Goal: Task Accomplishment & Management: Manage account settings

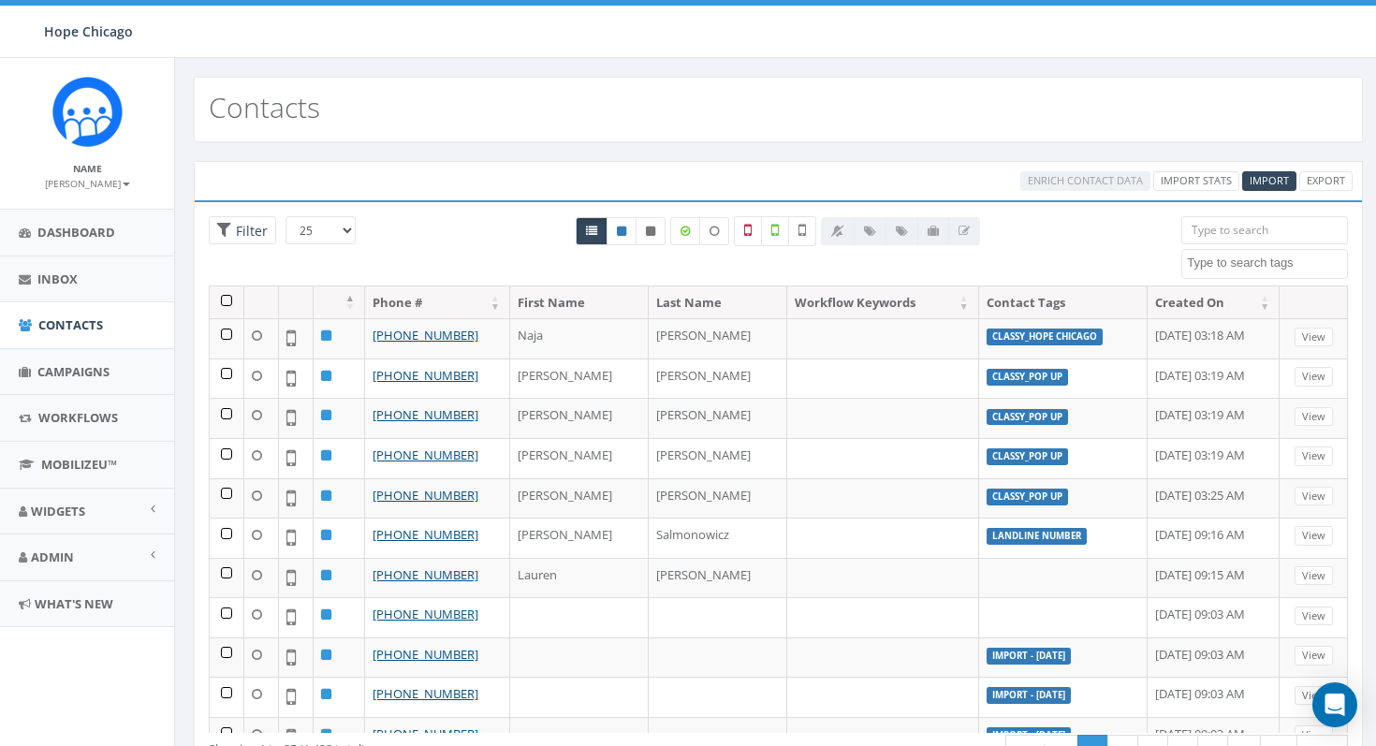
select select
click at [85, 359] on link "Campaigns" at bounding box center [87, 372] width 174 height 46
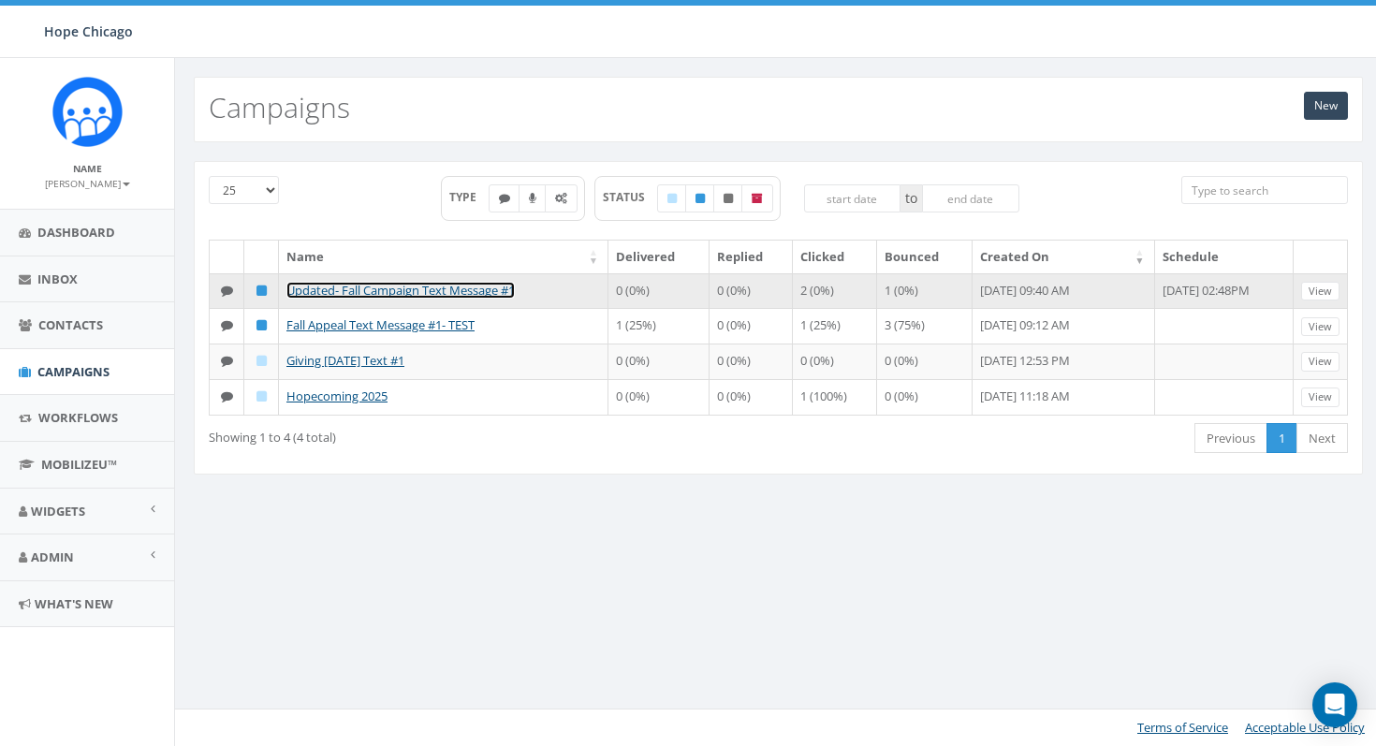
click at [409, 291] on link "Updated- Fall Campaign Text Message #1" at bounding box center [400, 290] width 228 height 17
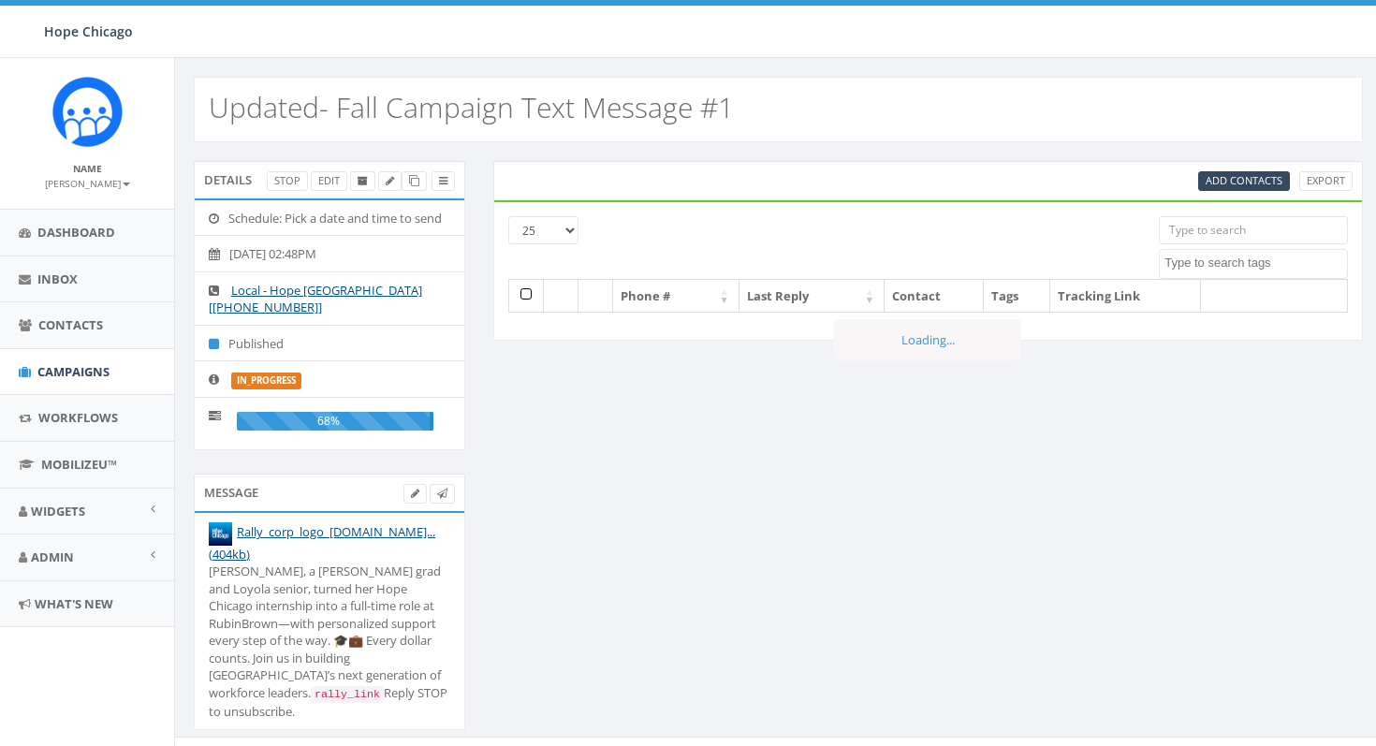
select select
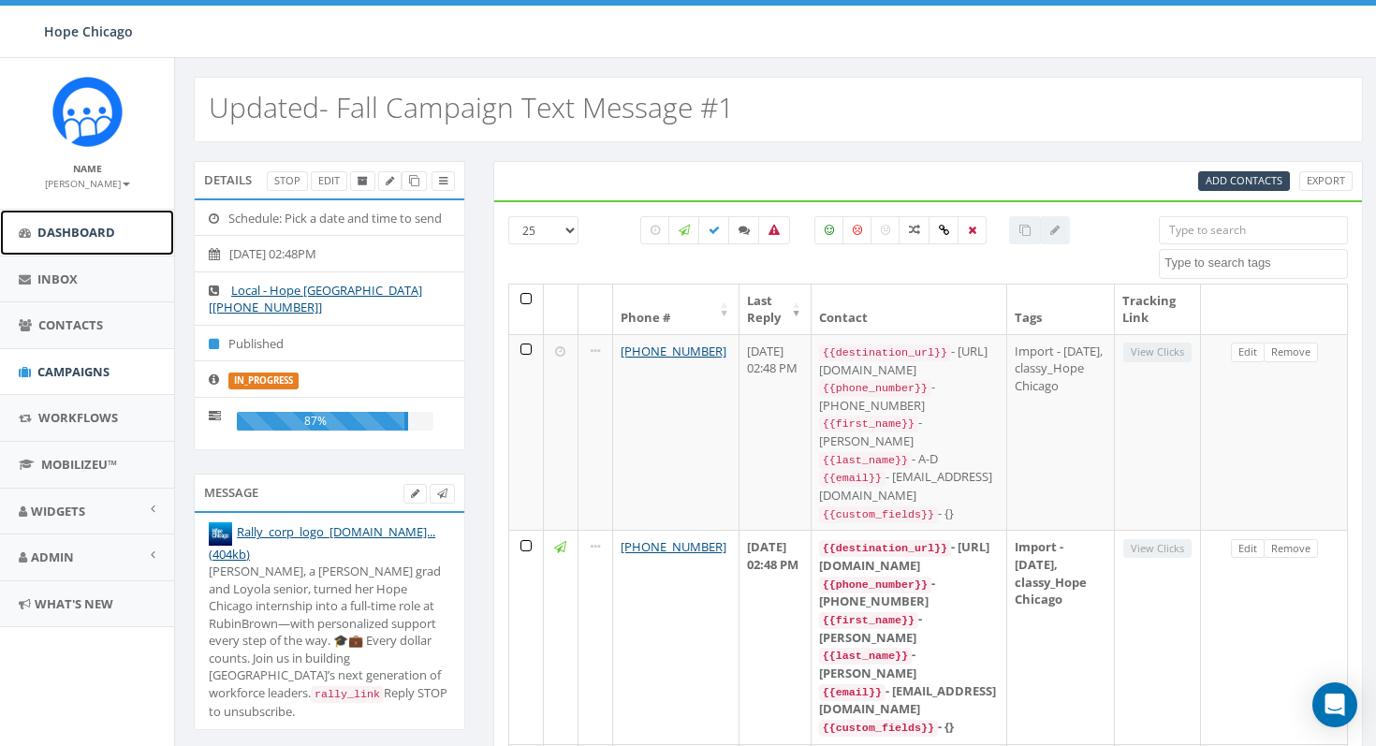
click at [84, 242] on link "Dashboard" at bounding box center [87, 233] width 174 height 46
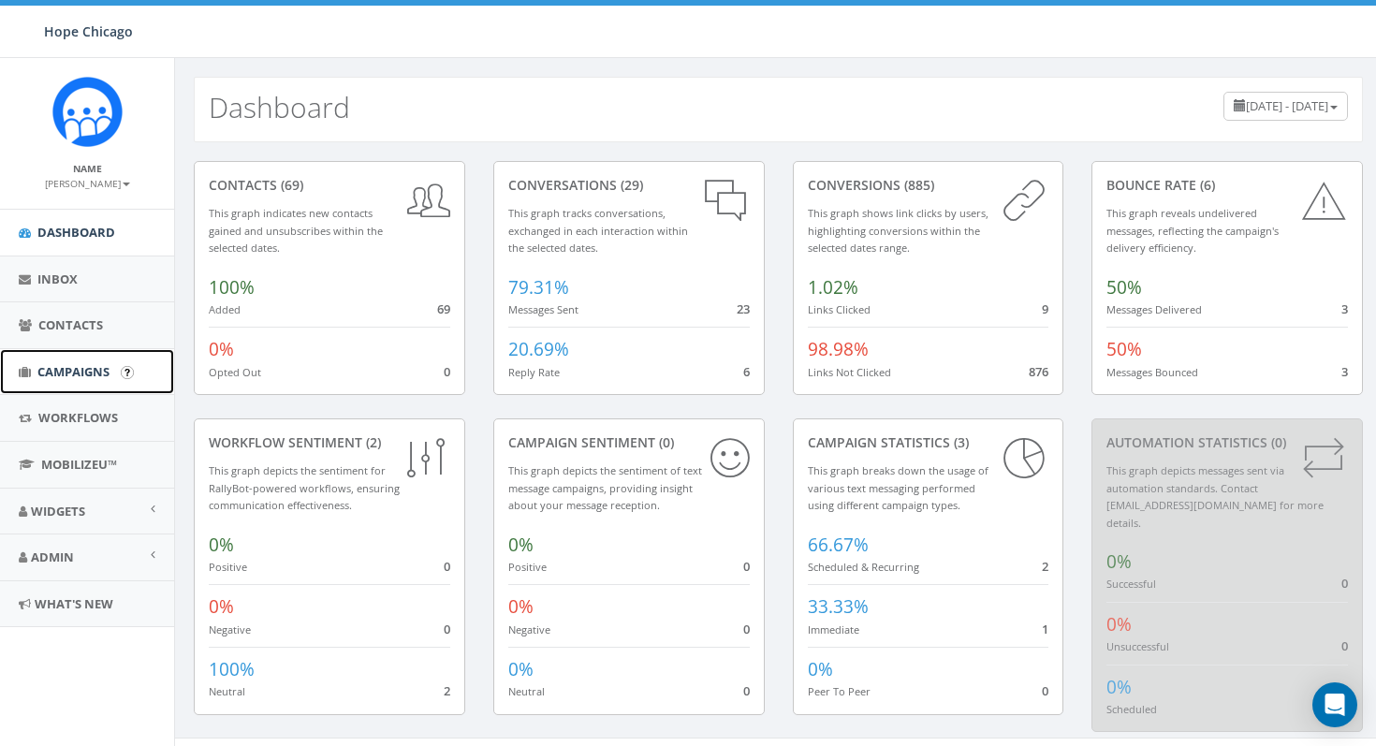
click at [54, 374] on span "Campaigns" at bounding box center [73, 371] width 72 height 17
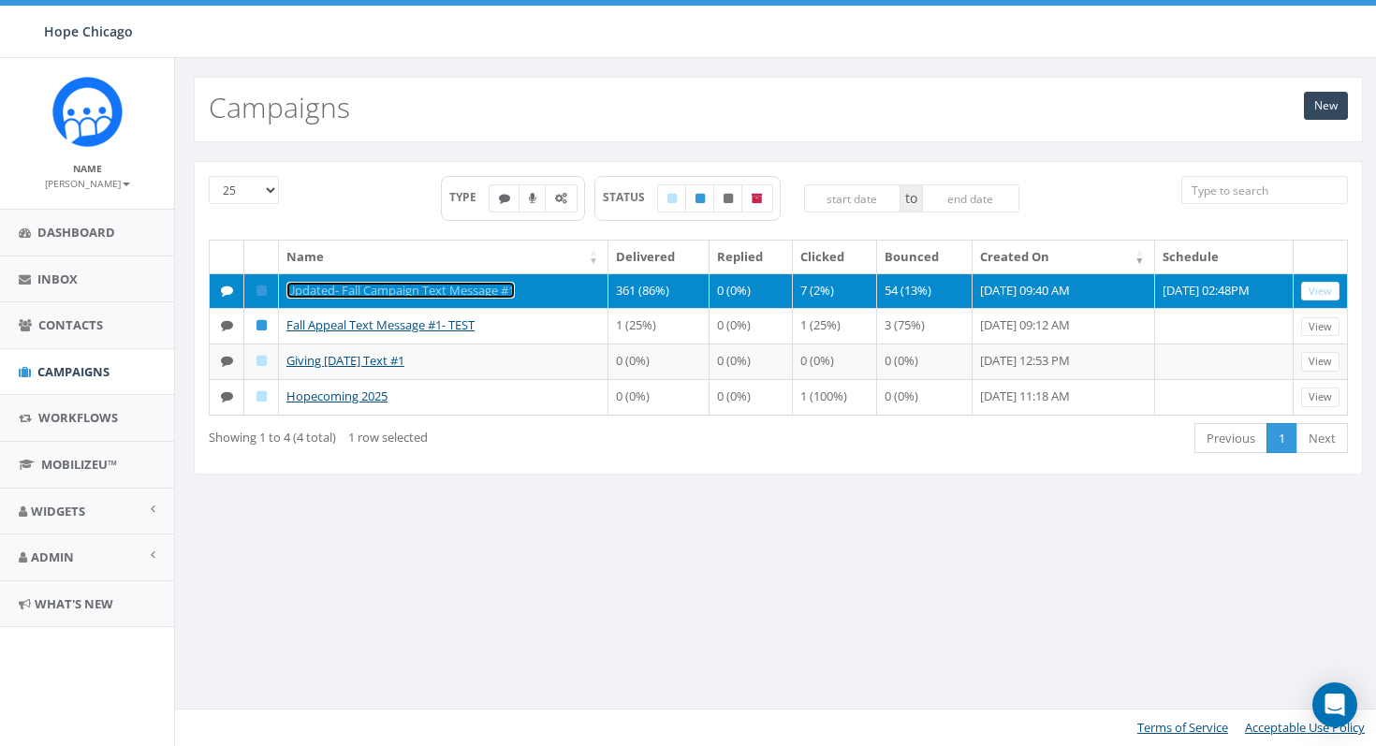
click at [358, 285] on link "Updated- Fall Campaign Text Message #1" at bounding box center [400, 290] width 228 height 17
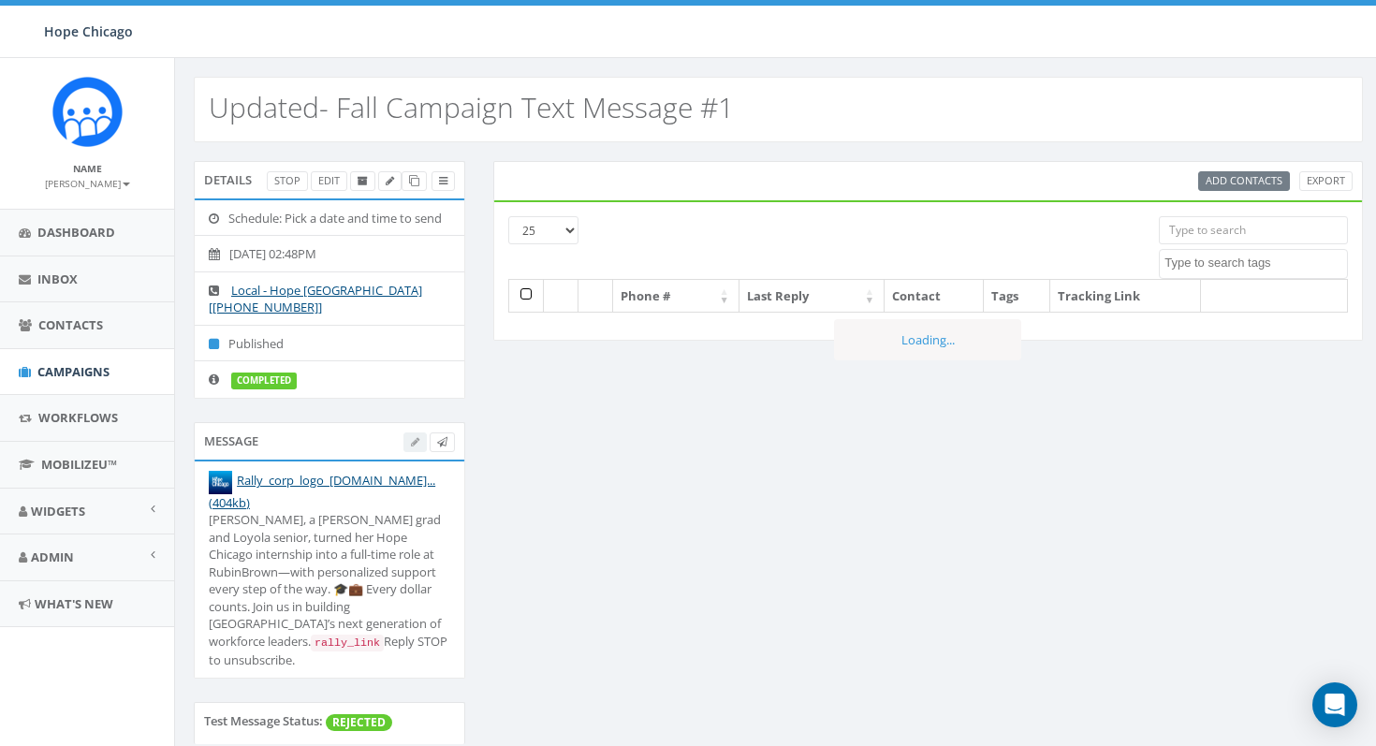
select select
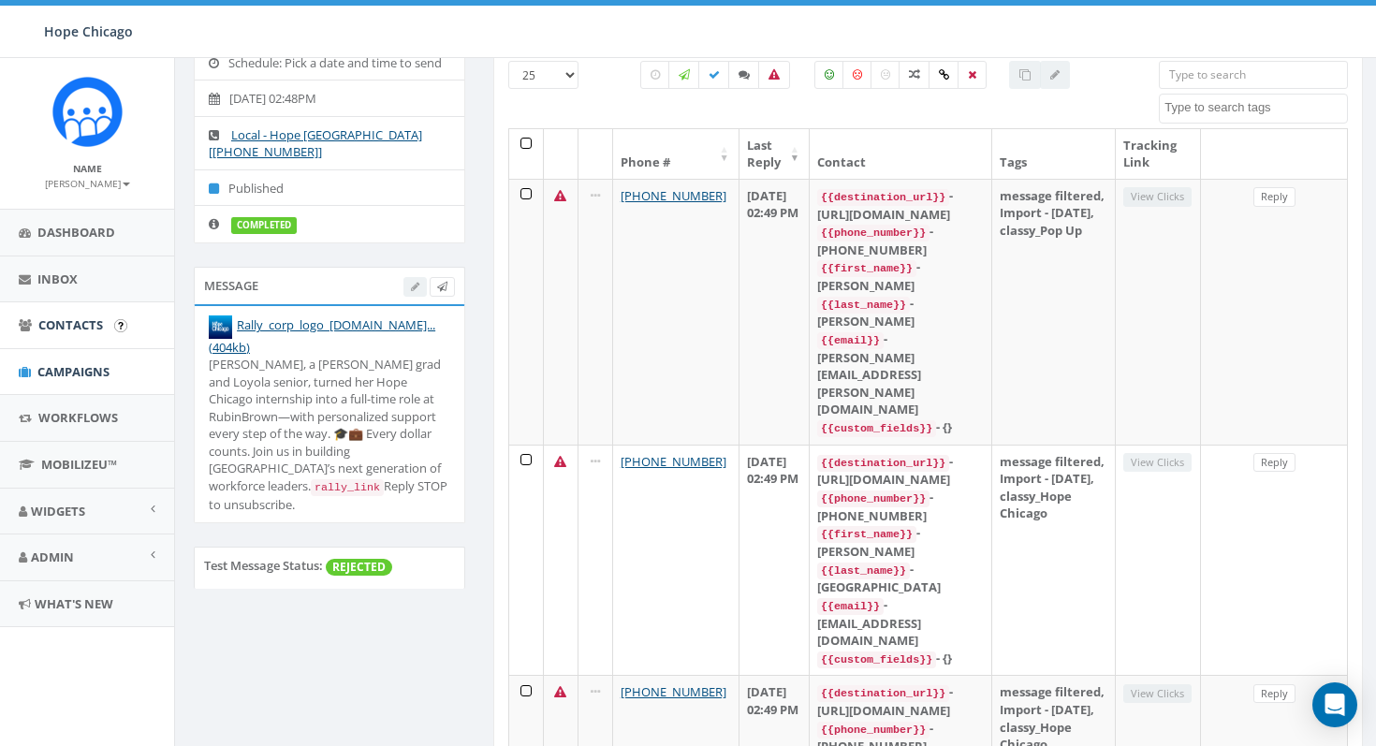
scroll to position [124, 0]
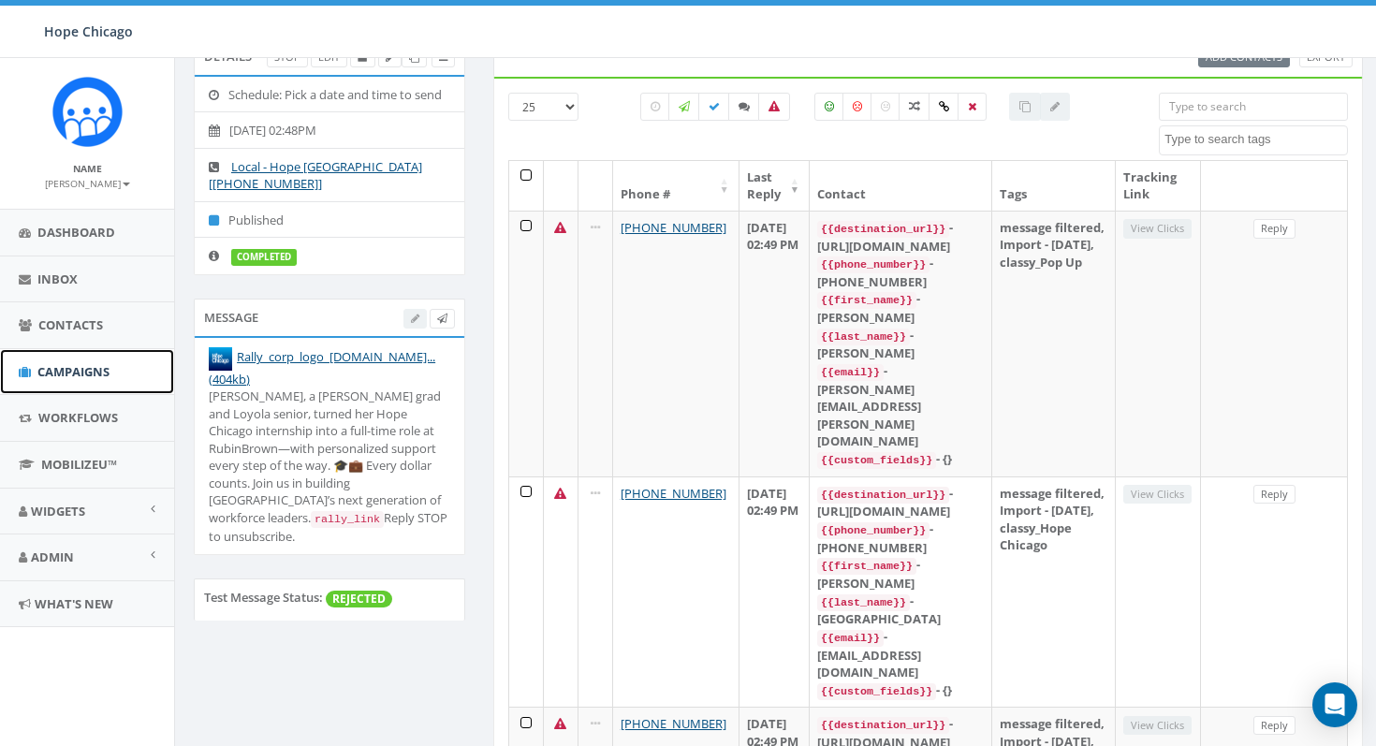
click at [66, 377] on span "Campaigns" at bounding box center [73, 371] width 72 height 17
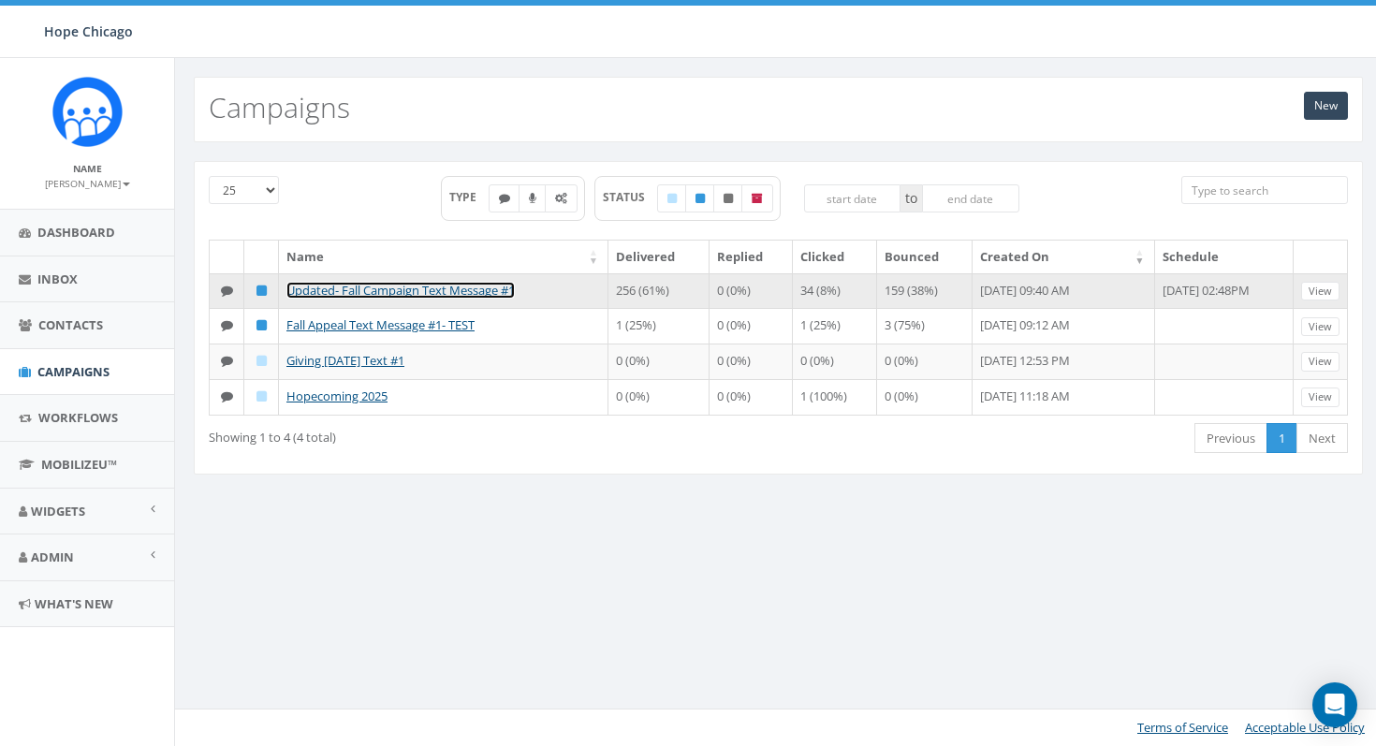
click at [319, 290] on link "Updated- Fall Campaign Text Message #1" at bounding box center [400, 290] width 228 height 17
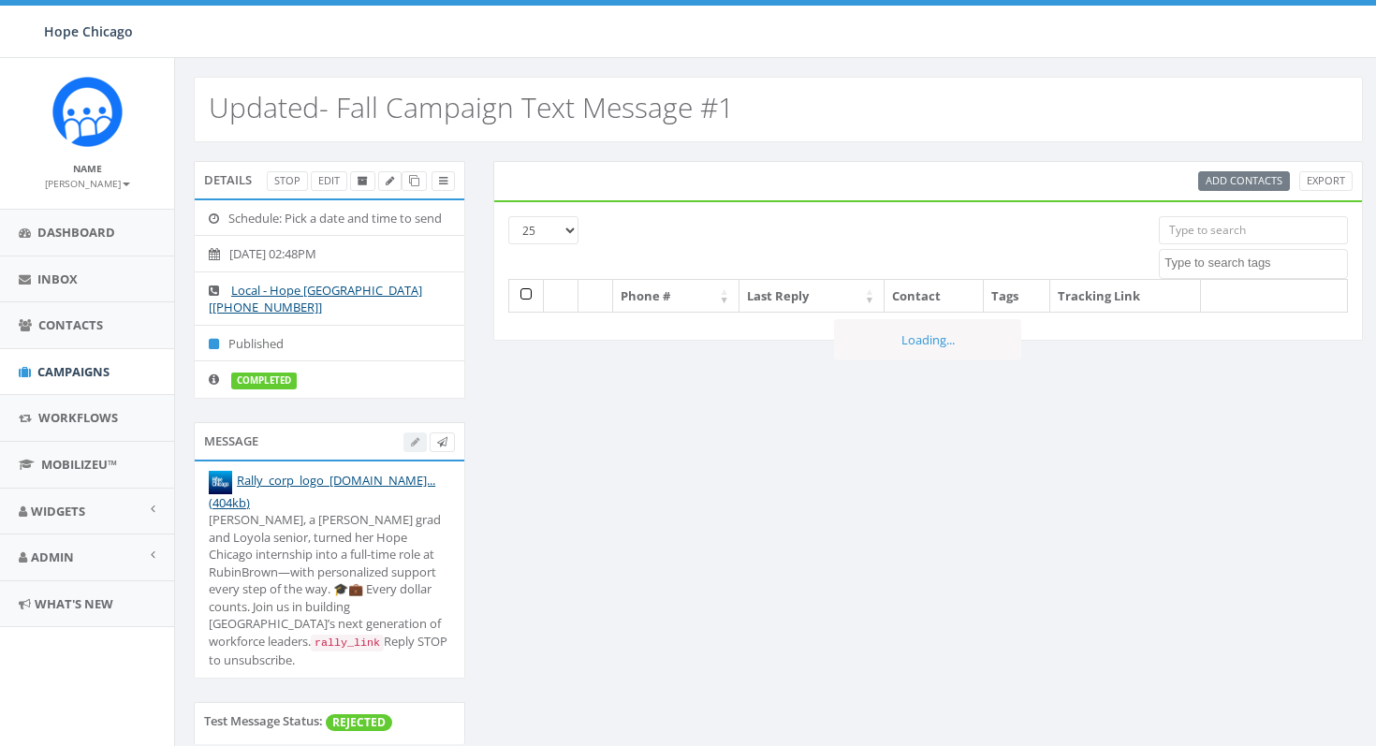
select select
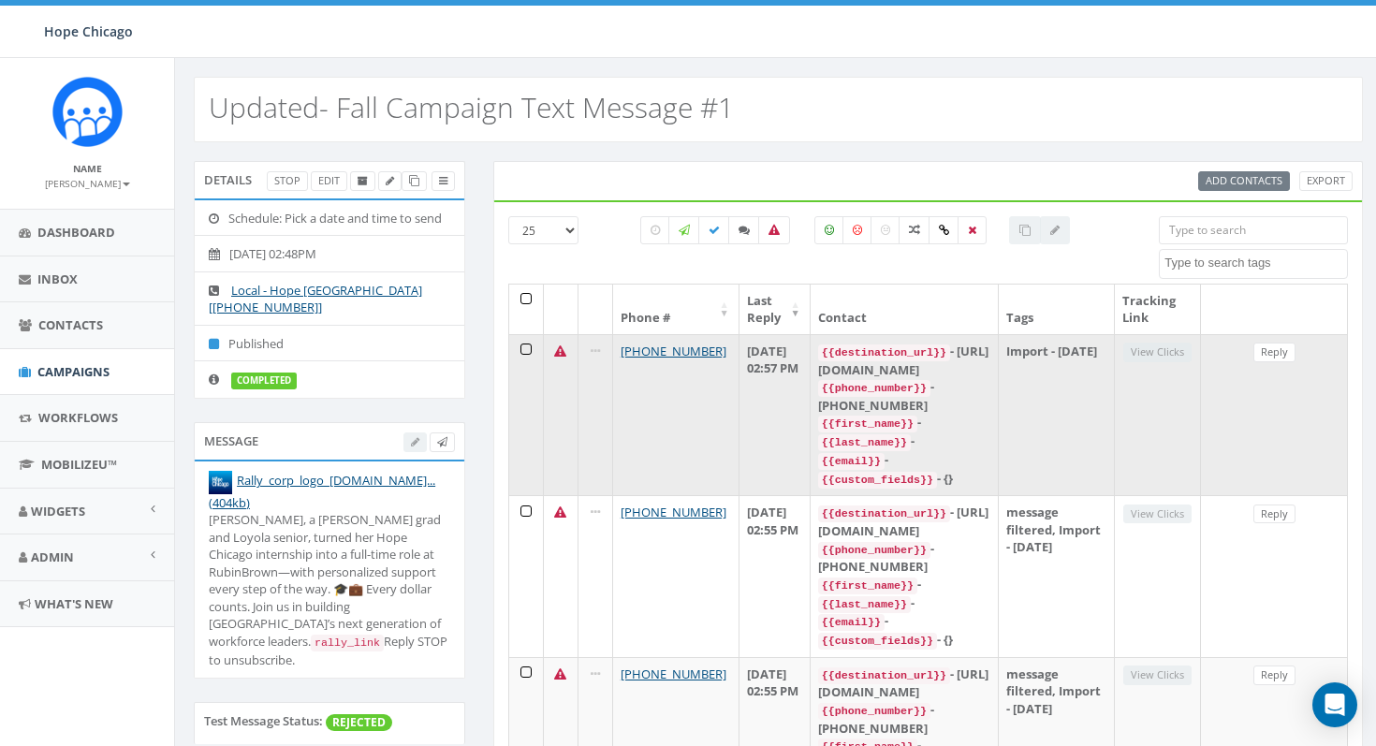
click at [562, 352] on icon at bounding box center [560, 351] width 12 height 12
click at [561, 356] on icon at bounding box center [560, 351] width 12 height 12
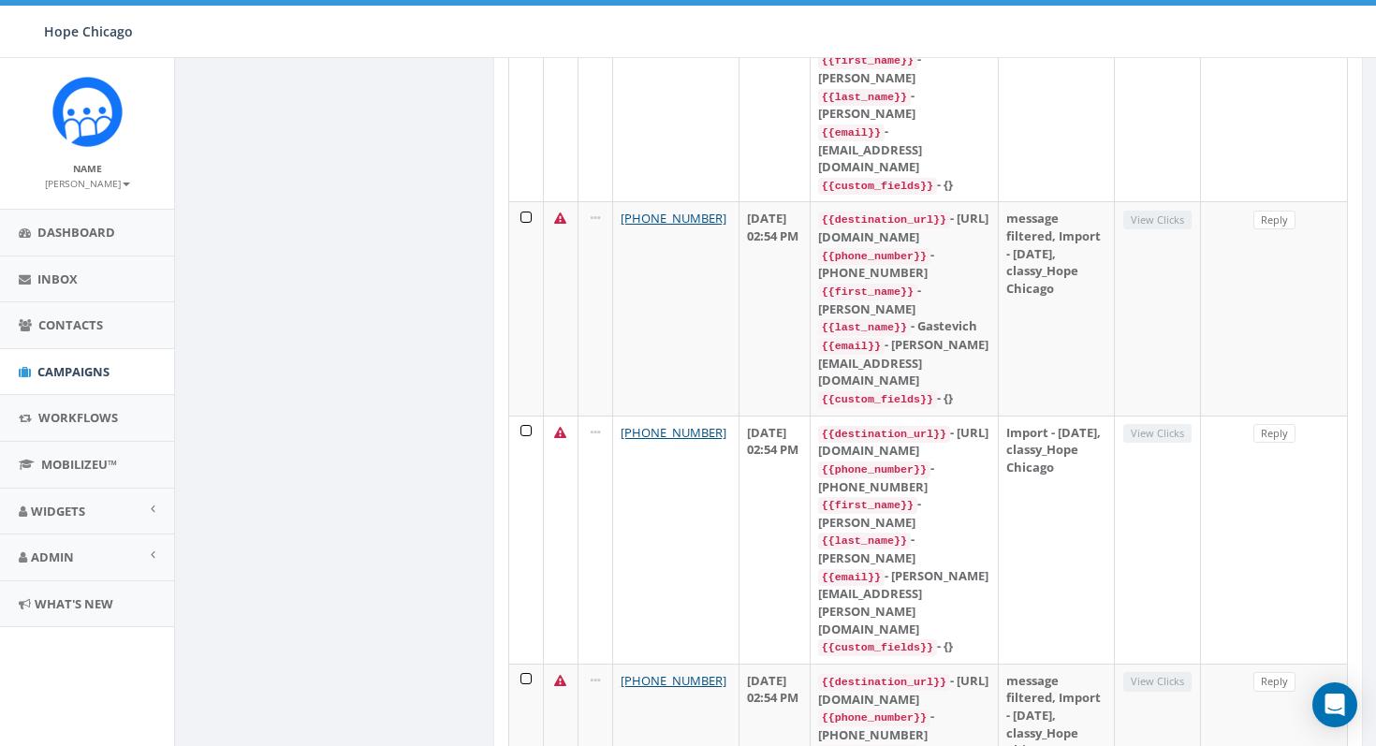
scroll to position [3759, 0]
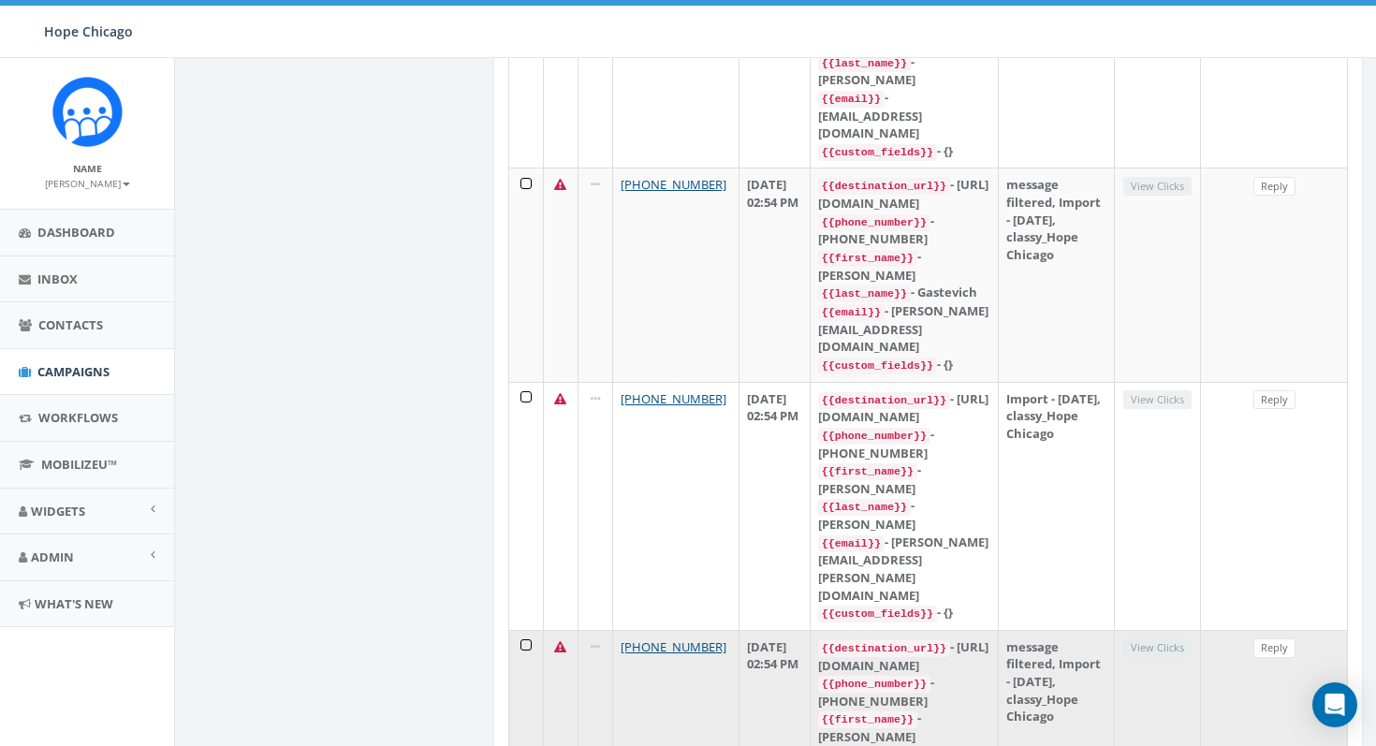
scroll to position [3985, 0]
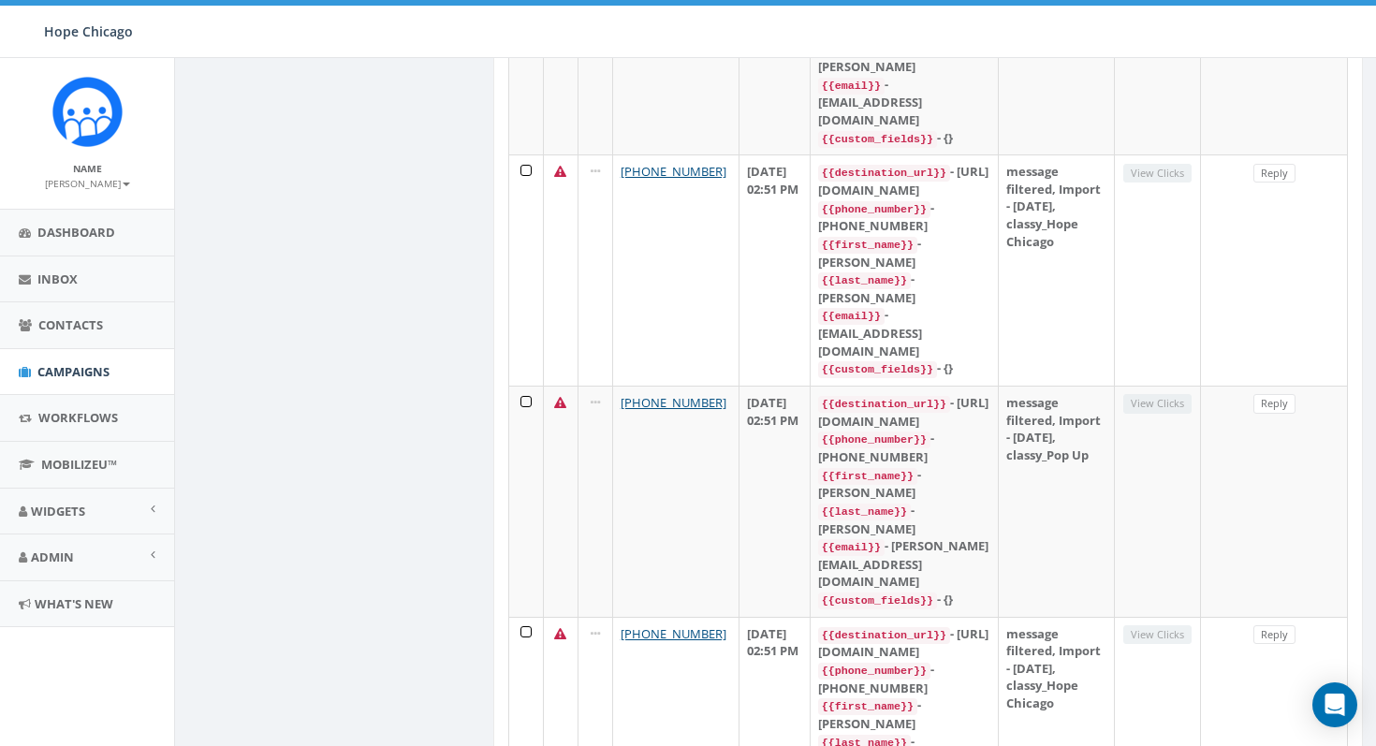
scroll to position [4054, 0]
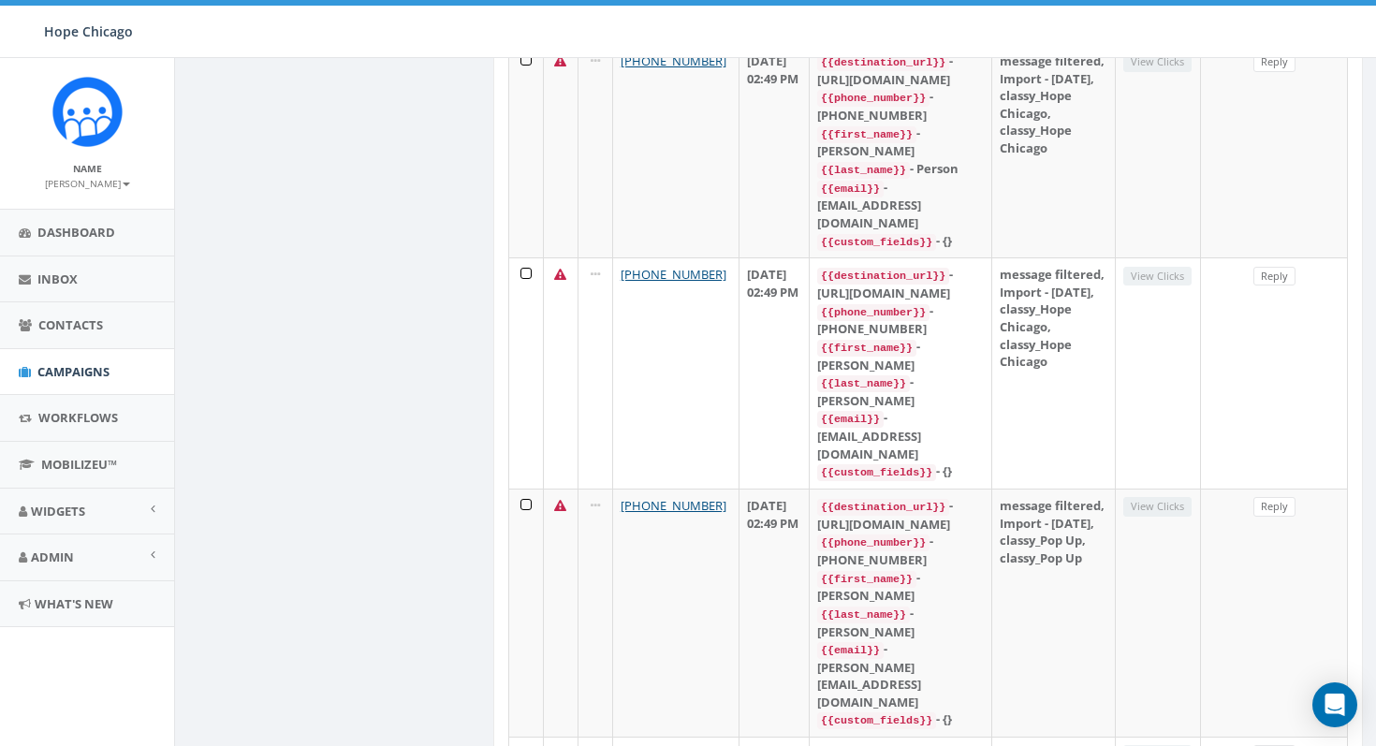
scroll to position [3968, 0]
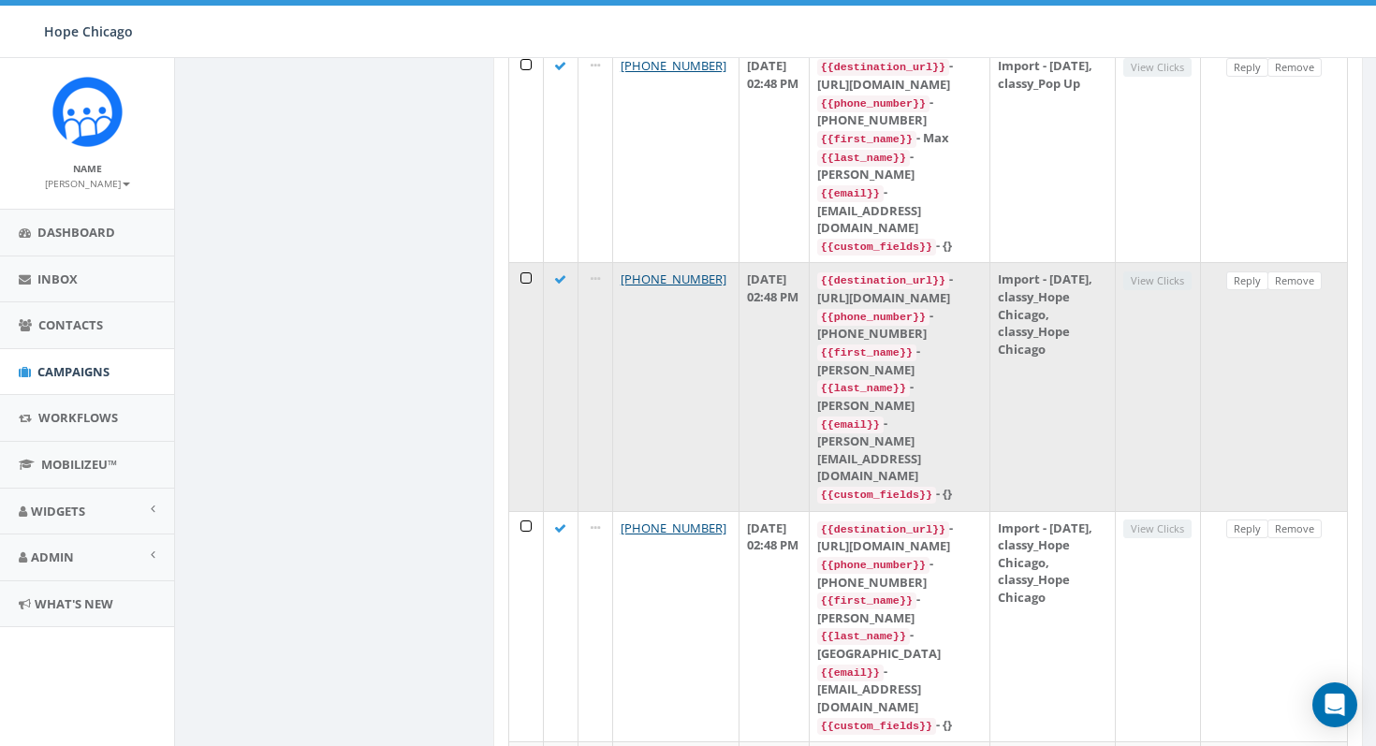
scroll to position [1992, 0]
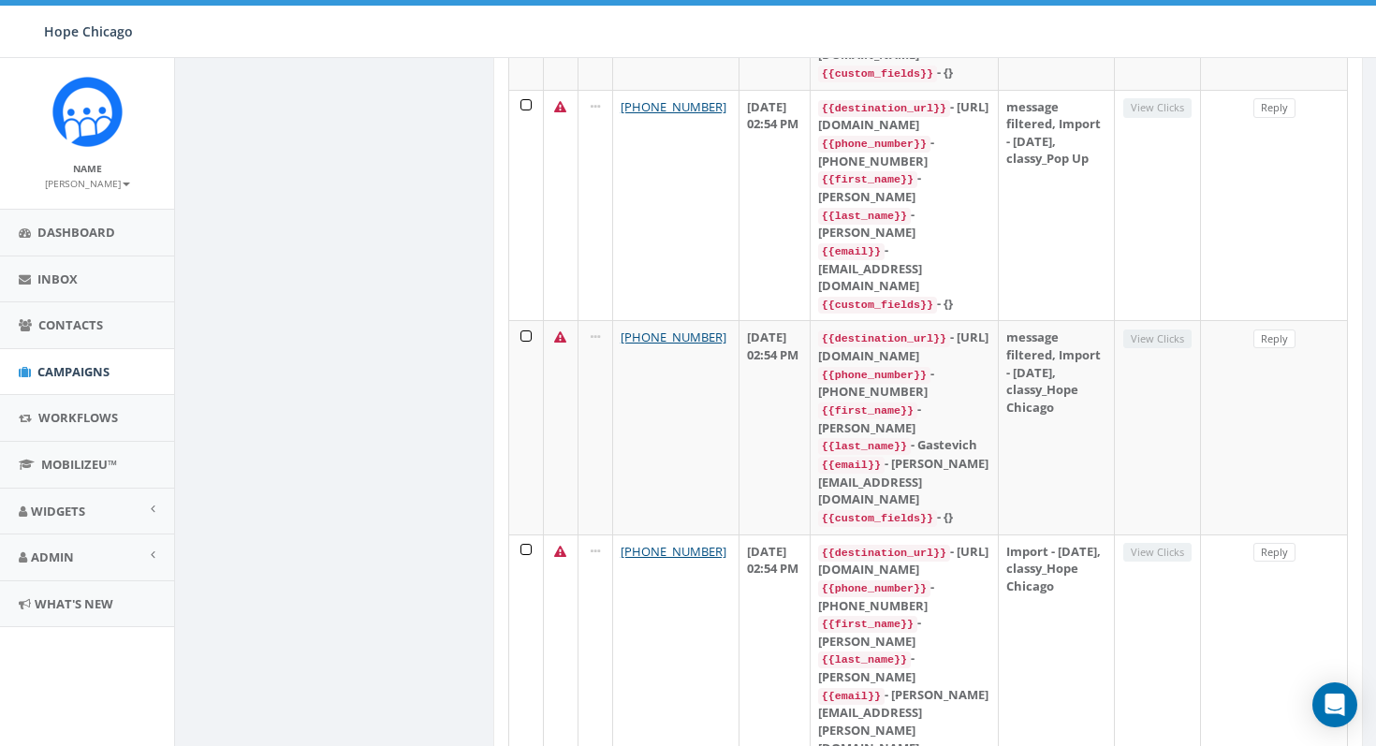
scroll to position [3759, 0]
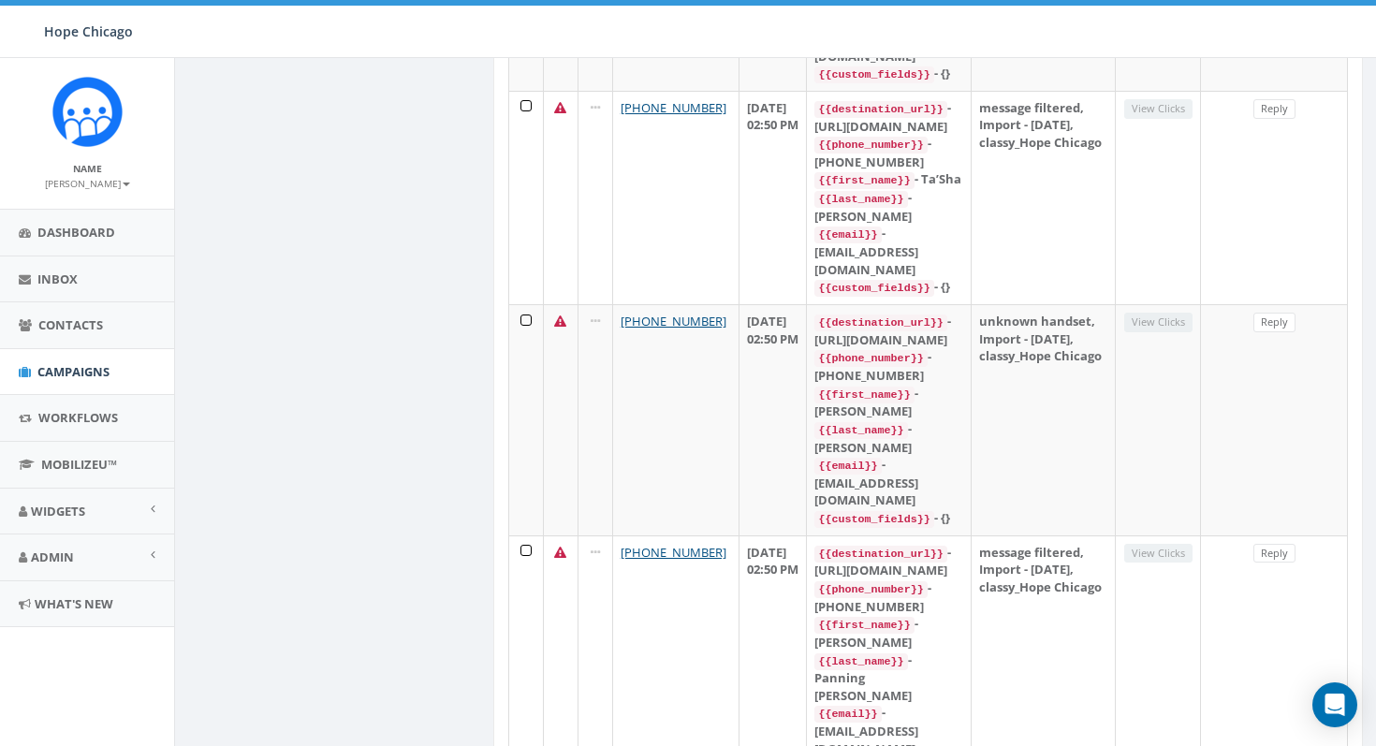
scroll to position [3394, 0]
